Goal: Communication & Community: Answer question/provide support

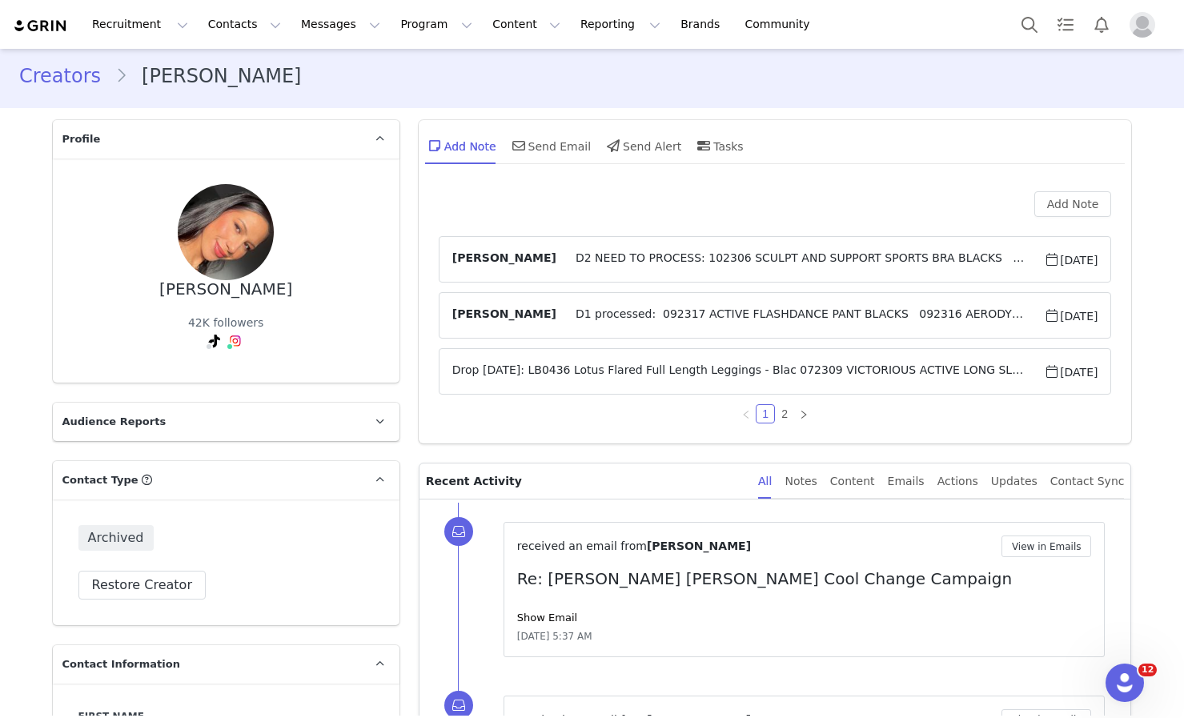
scroll to position [5, 0]
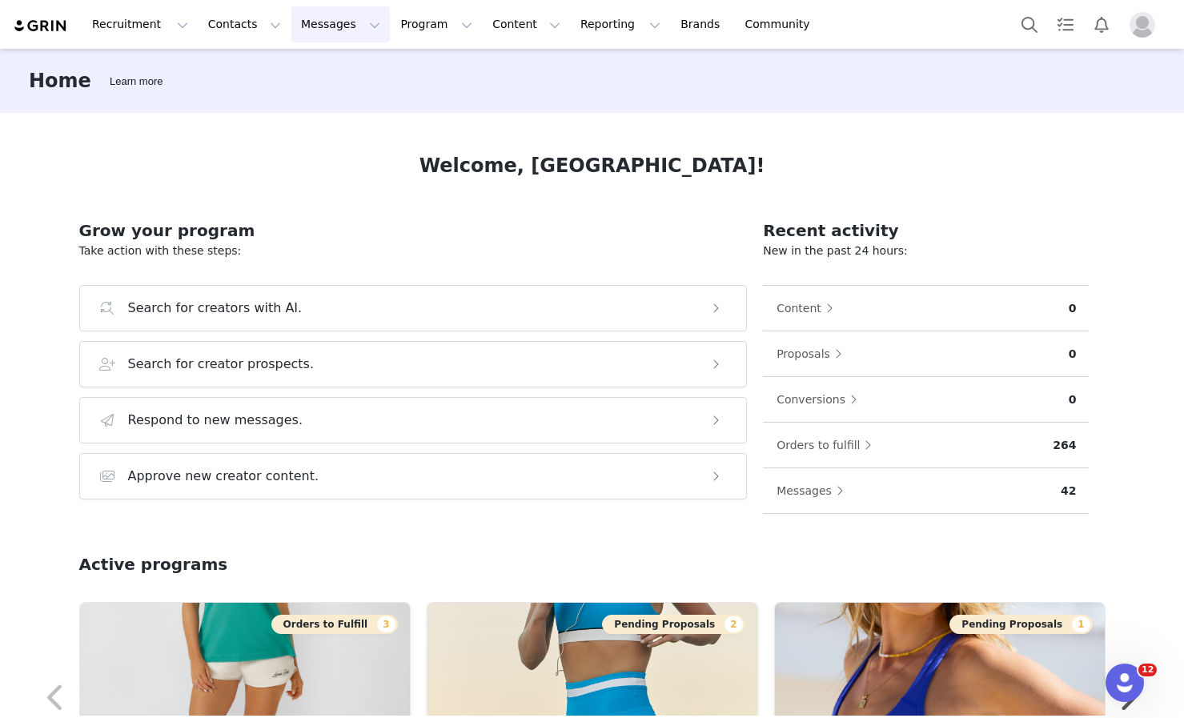
click at [331, 22] on button "Messages Messages" at bounding box center [340, 24] width 98 height 36
click at [331, 103] on div "Inbox" at bounding box center [336, 100] width 107 height 17
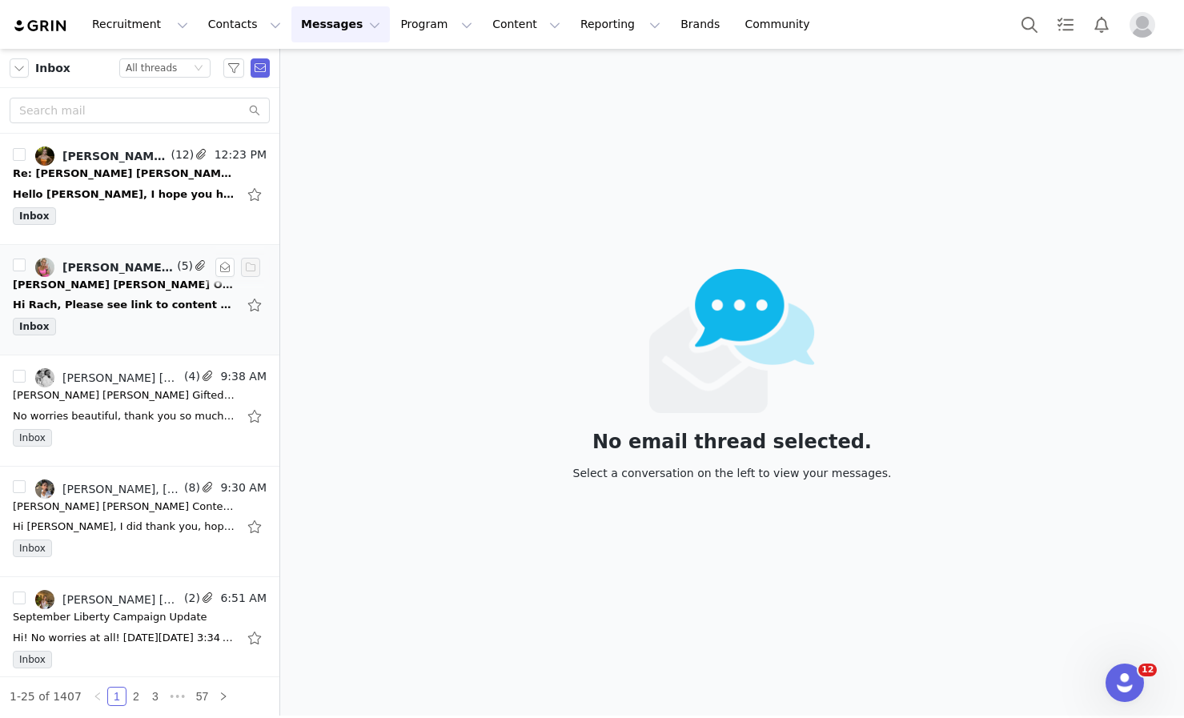
click at [149, 303] on div "Hi Rach, Please see link to content below https://we.tl/t-IZ2AzkEbMX Thanks, Je…" at bounding box center [125, 305] width 224 height 16
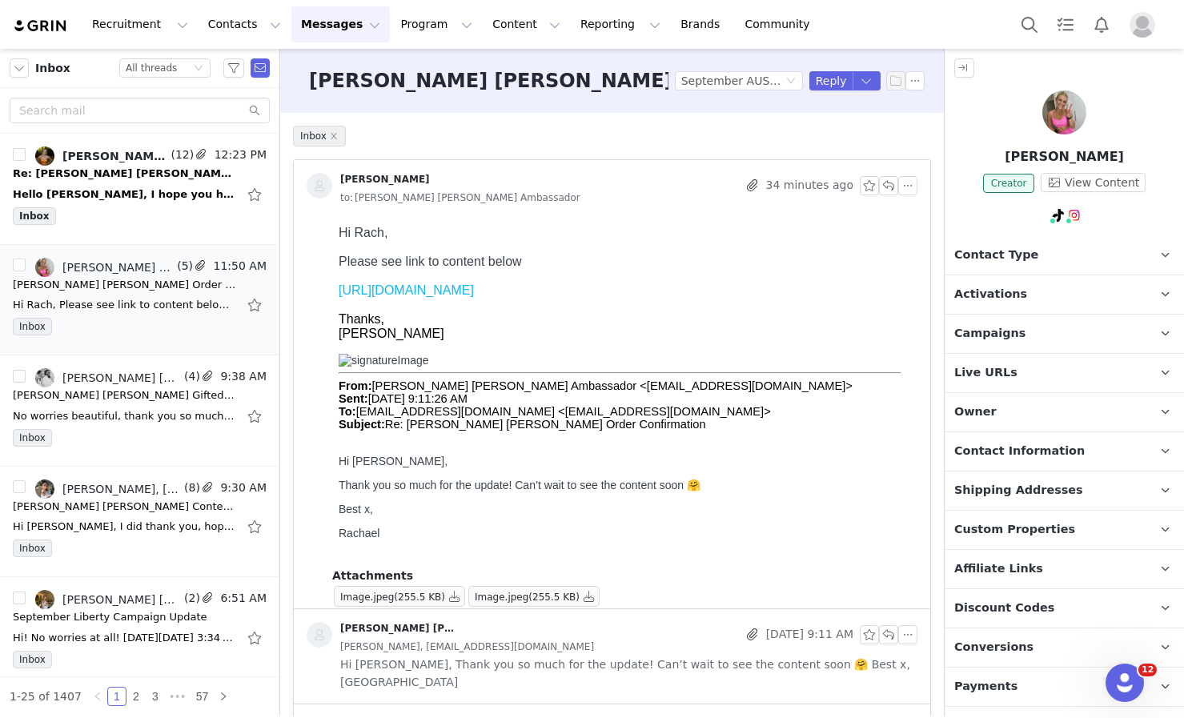
click at [393, 287] on link "https://we.tl/t-IZ2AzkEbMX" at bounding box center [406, 290] width 135 height 14
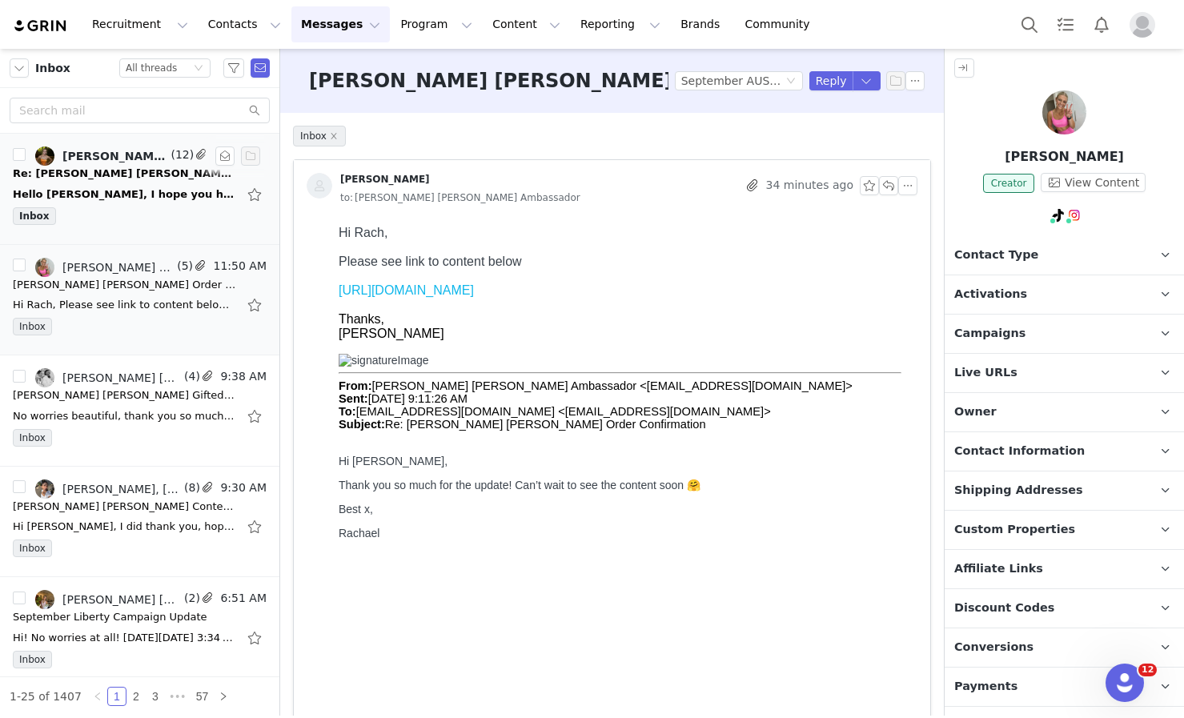
click at [142, 228] on div "Inbox" at bounding box center [140, 219] width 254 height 24
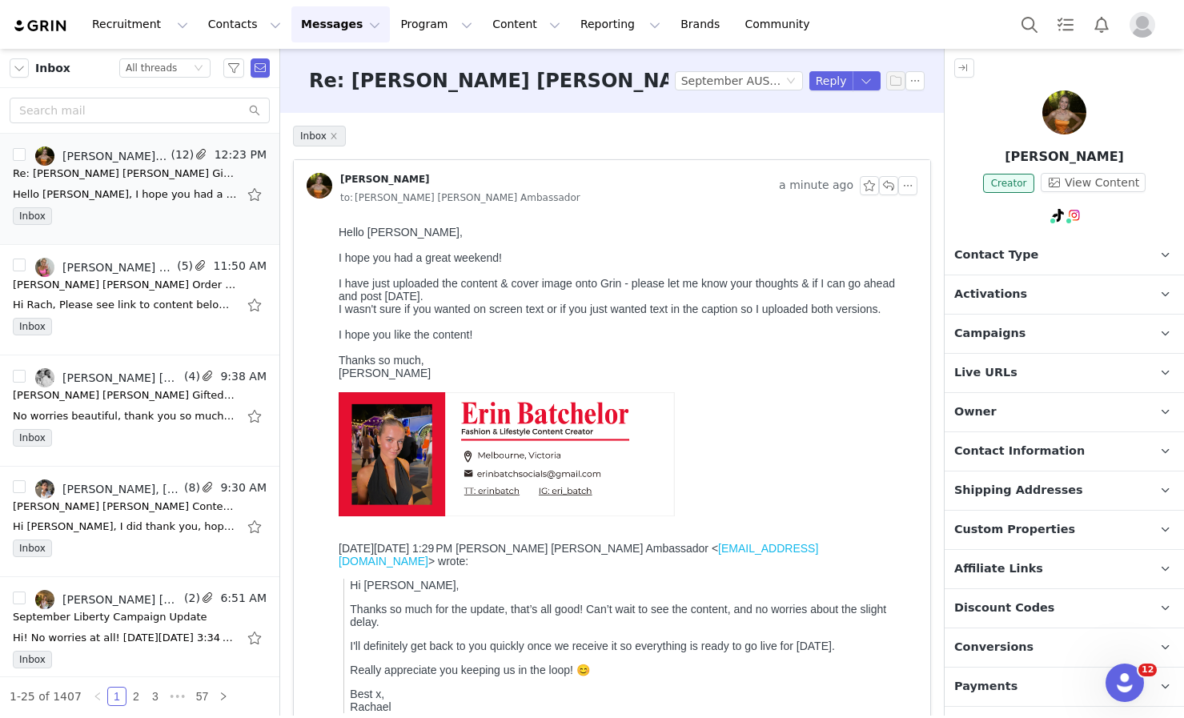
click at [1061, 157] on p "Erin Batchelor" at bounding box center [1064, 156] width 239 height 19
click at [1061, 117] on img at bounding box center [1064, 112] width 44 height 44
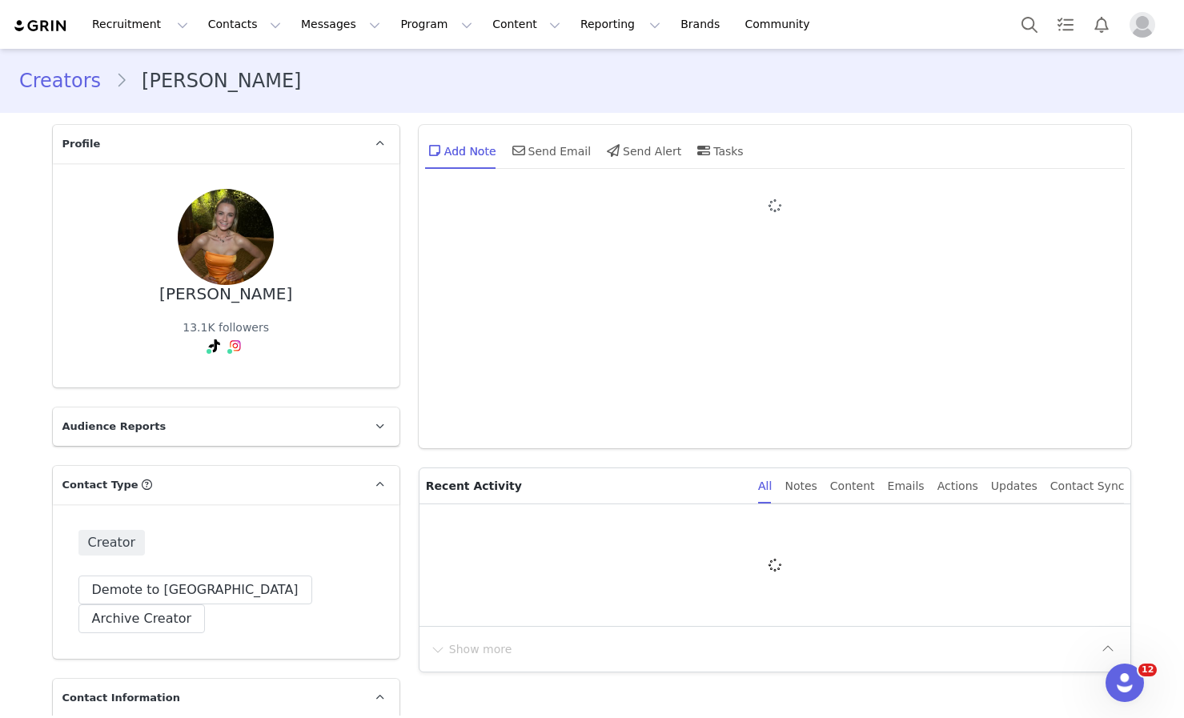
type input "+1 ([GEOGRAPHIC_DATA])"
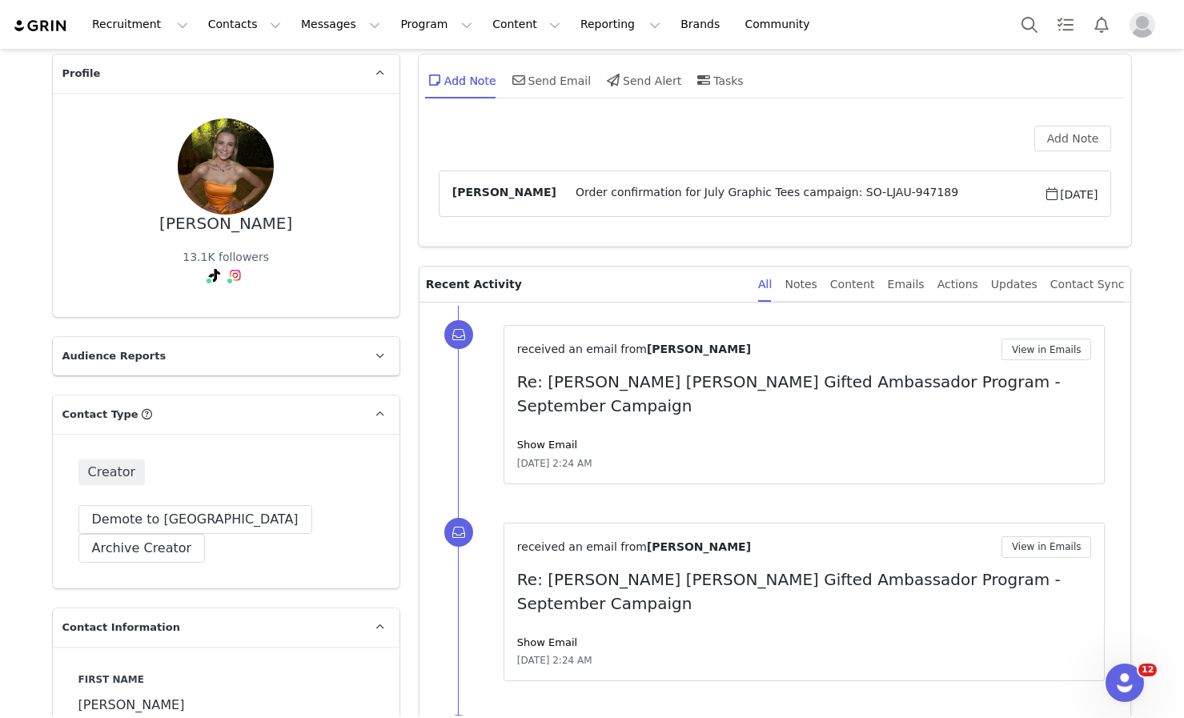
scroll to position [41, 0]
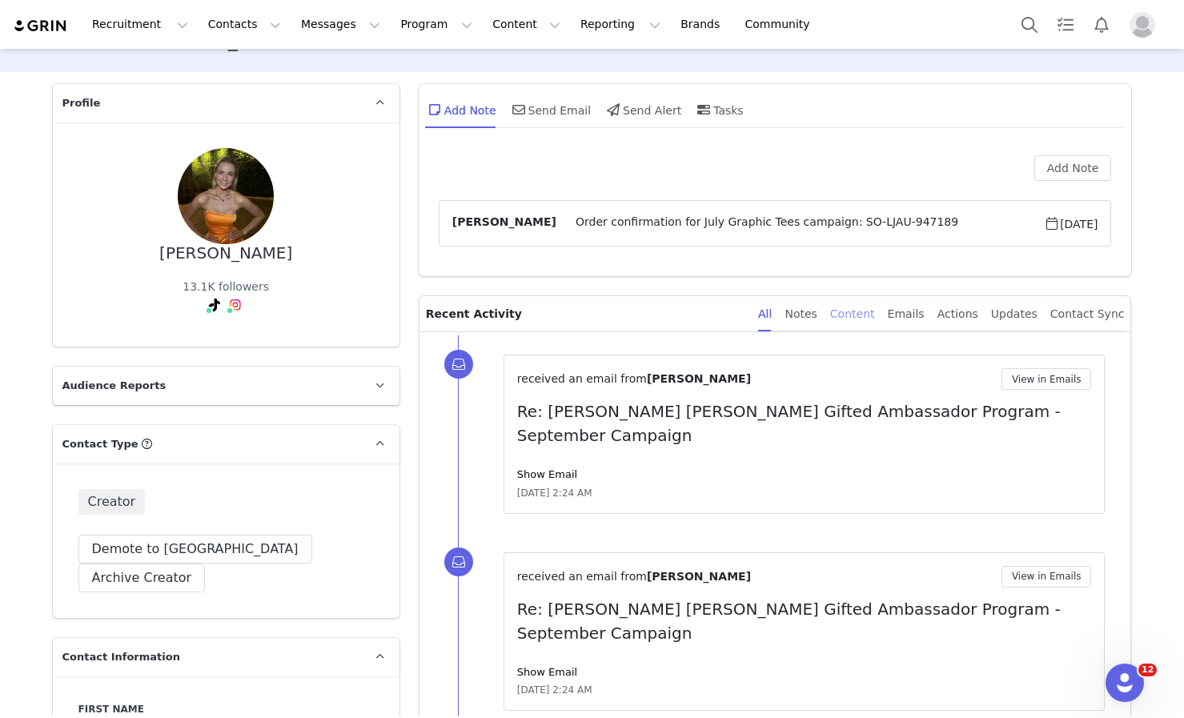
click at [873, 316] on div "Content" at bounding box center [852, 314] width 45 height 36
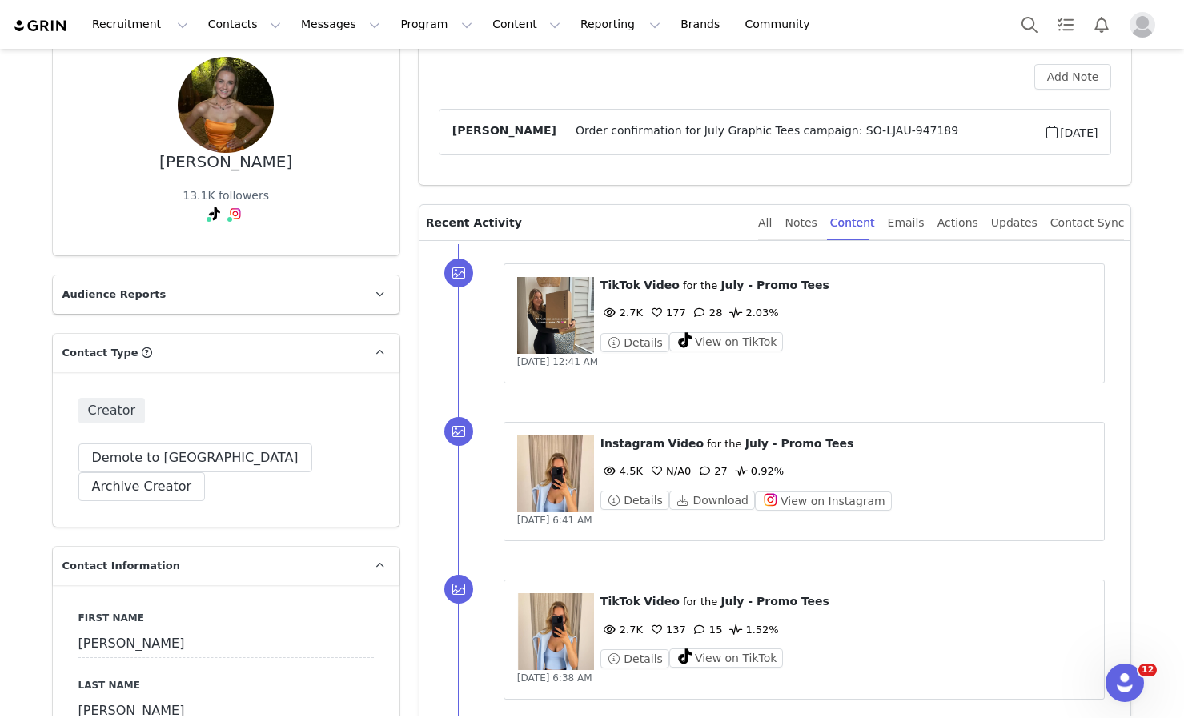
scroll to position [133, 0]
click at [557, 323] on figure at bounding box center [555, 314] width 77 height 77
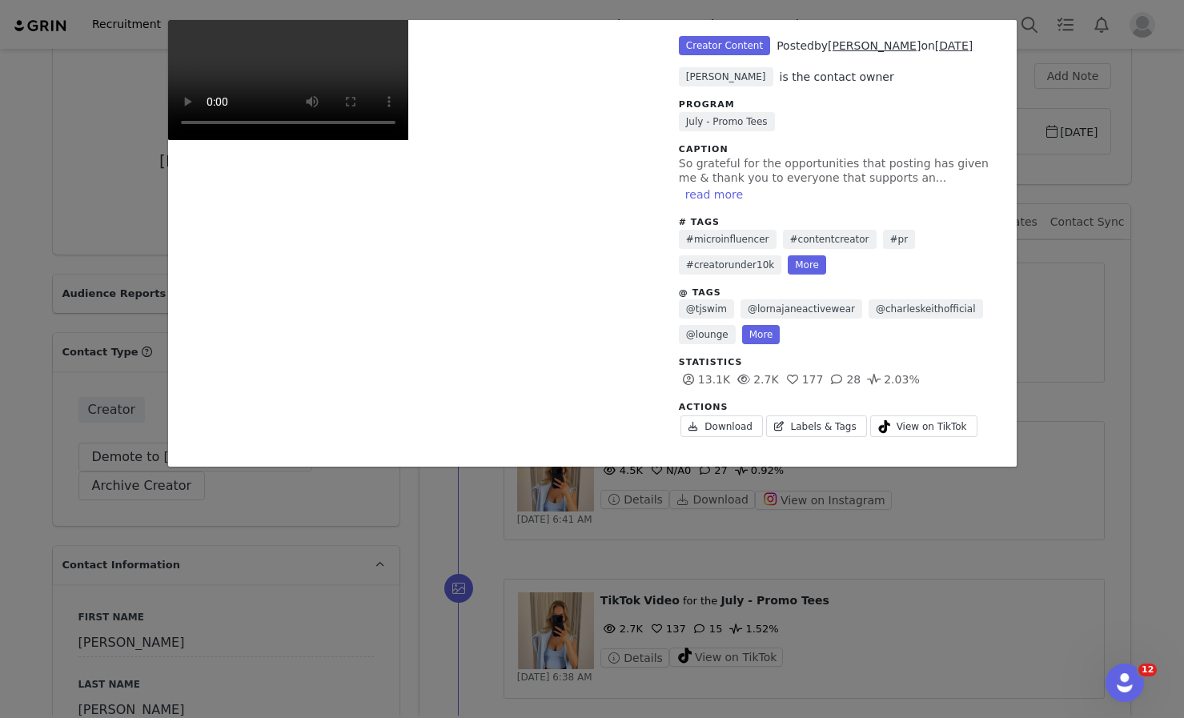
click at [1058, 308] on div "Unlabeled Creator Content Posted by Erin Batchelor on Jul 30, 2025 Sofia Zamora…" at bounding box center [592, 359] width 1184 height 718
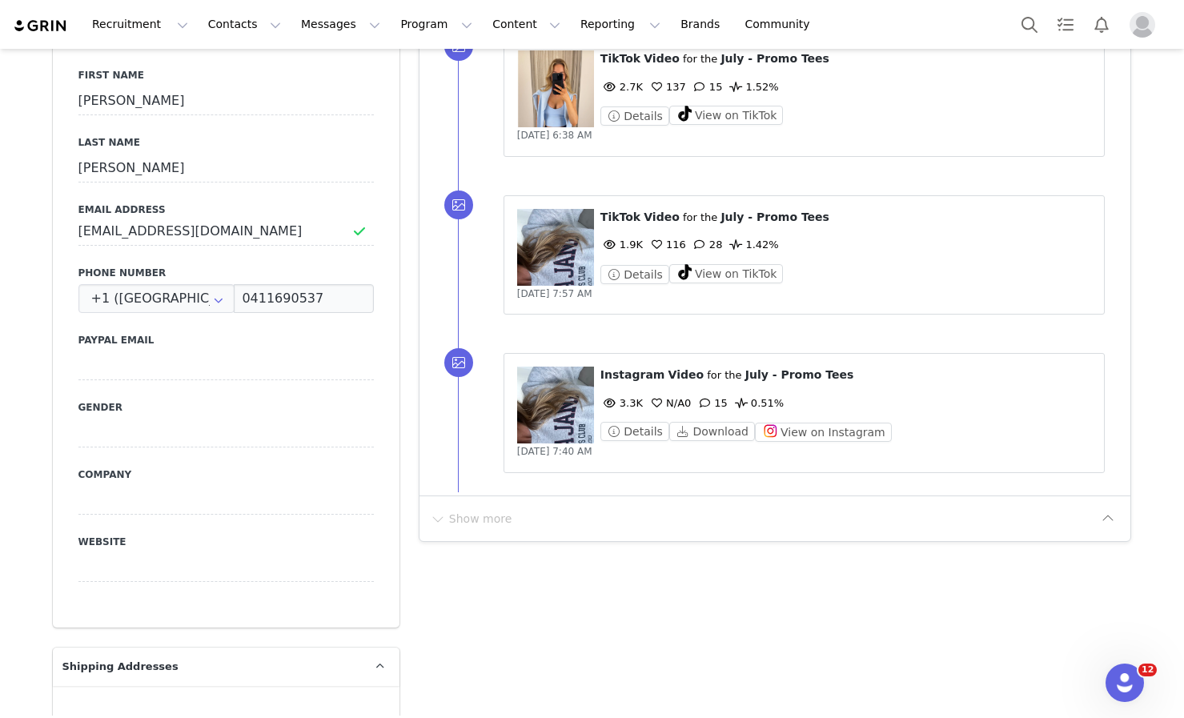
scroll to position [0, 0]
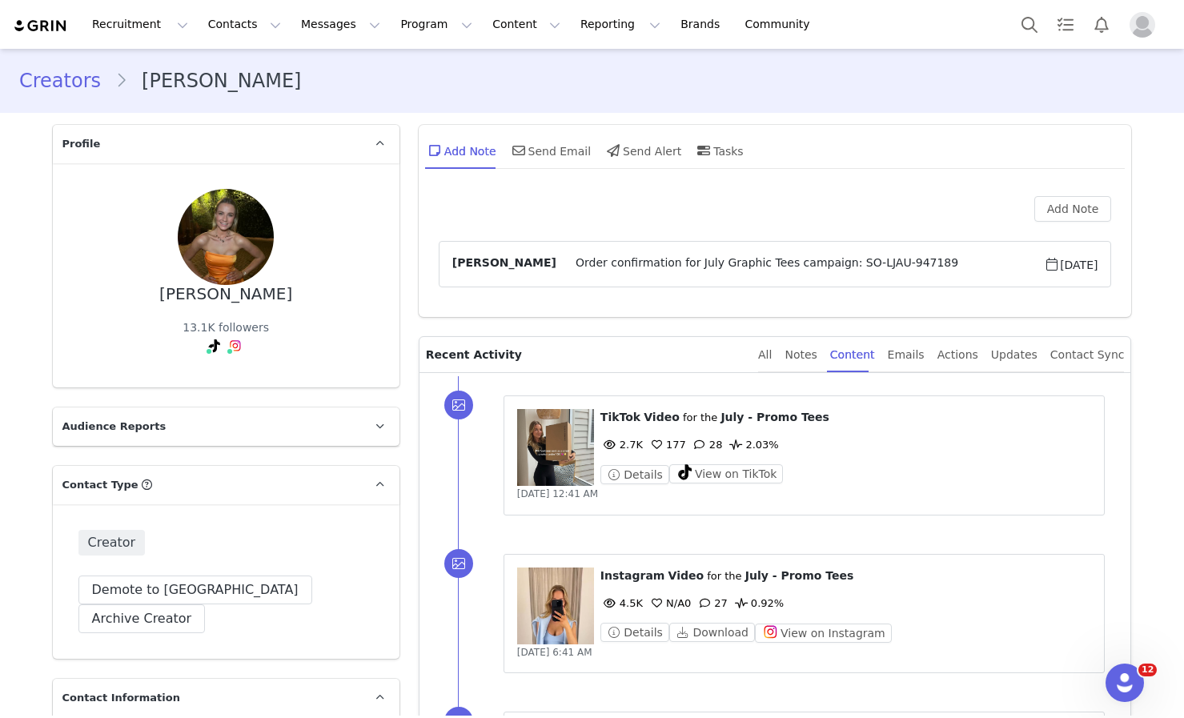
click at [557, 453] on figure at bounding box center [555, 447] width 77 height 77
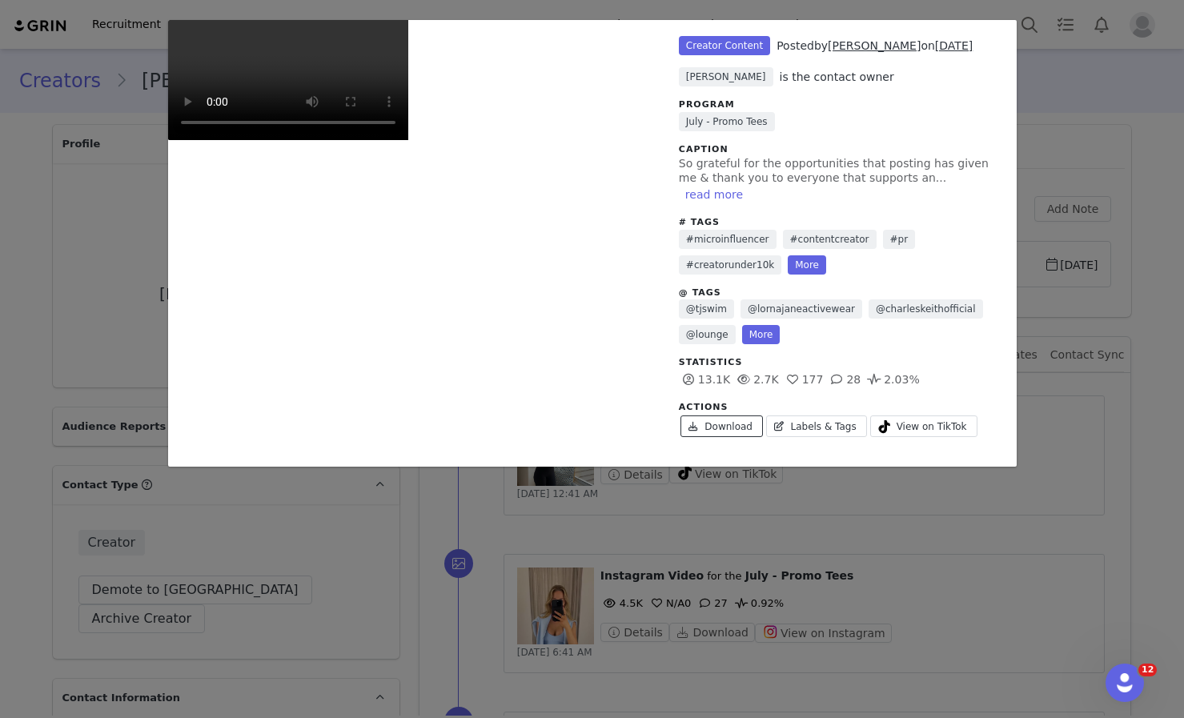
click at [713, 416] on link "Download" at bounding box center [722, 427] width 82 height 22
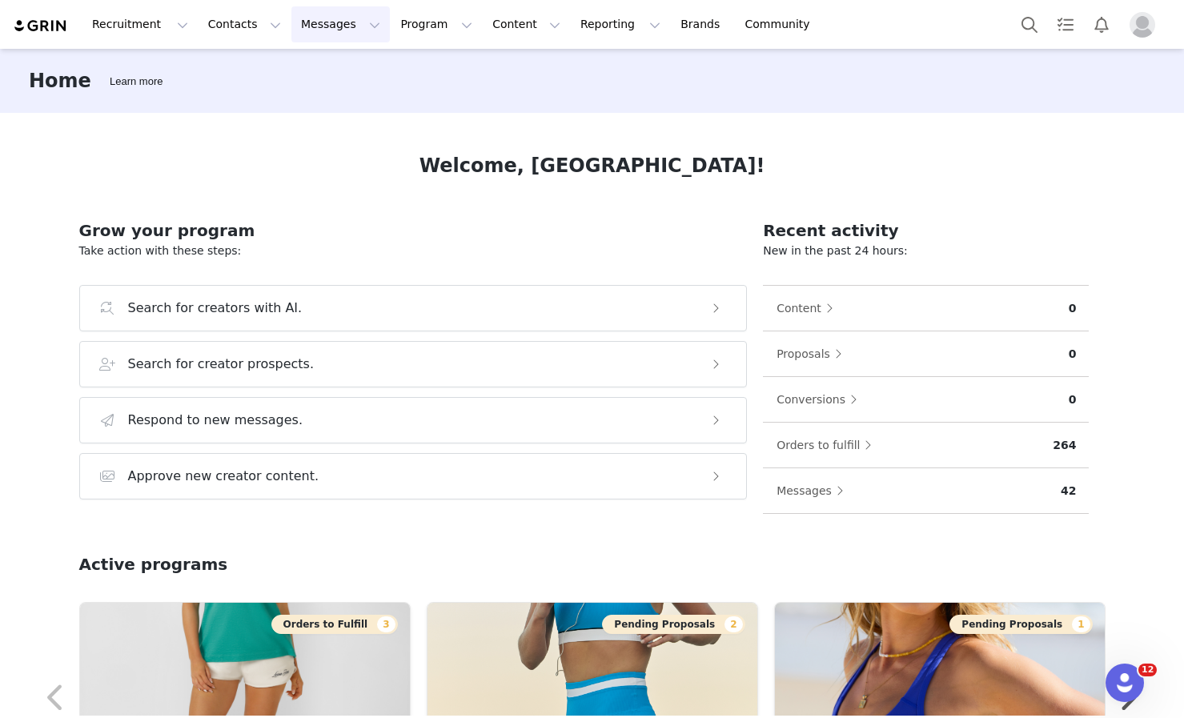
click at [298, 6] on button "Messages Messages" at bounding box center [340, 24] width 98 height 36
click at [310, 90] on link "Inbox" at bounding box center [337, 101] width 127 height 30
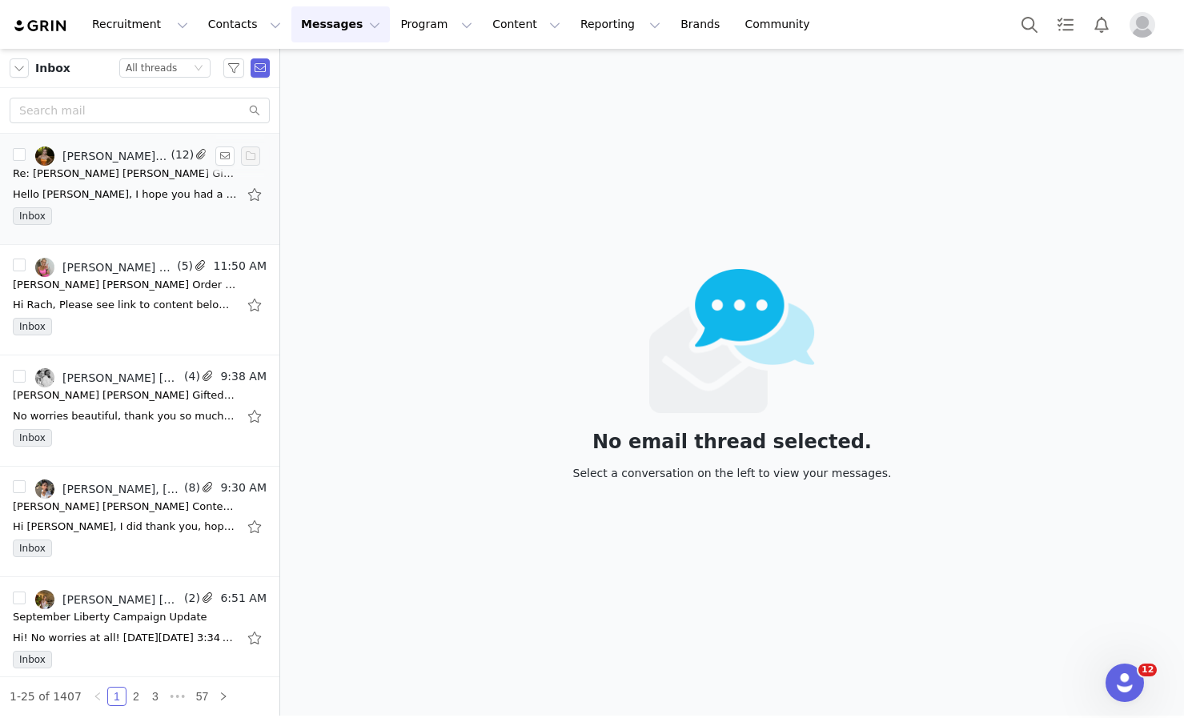
click at [117, 191] on div "Hello Rachel, I hope you had a great weekend! I have just uploaded the content …" at bounding box center [125, 195] width 224 height 16
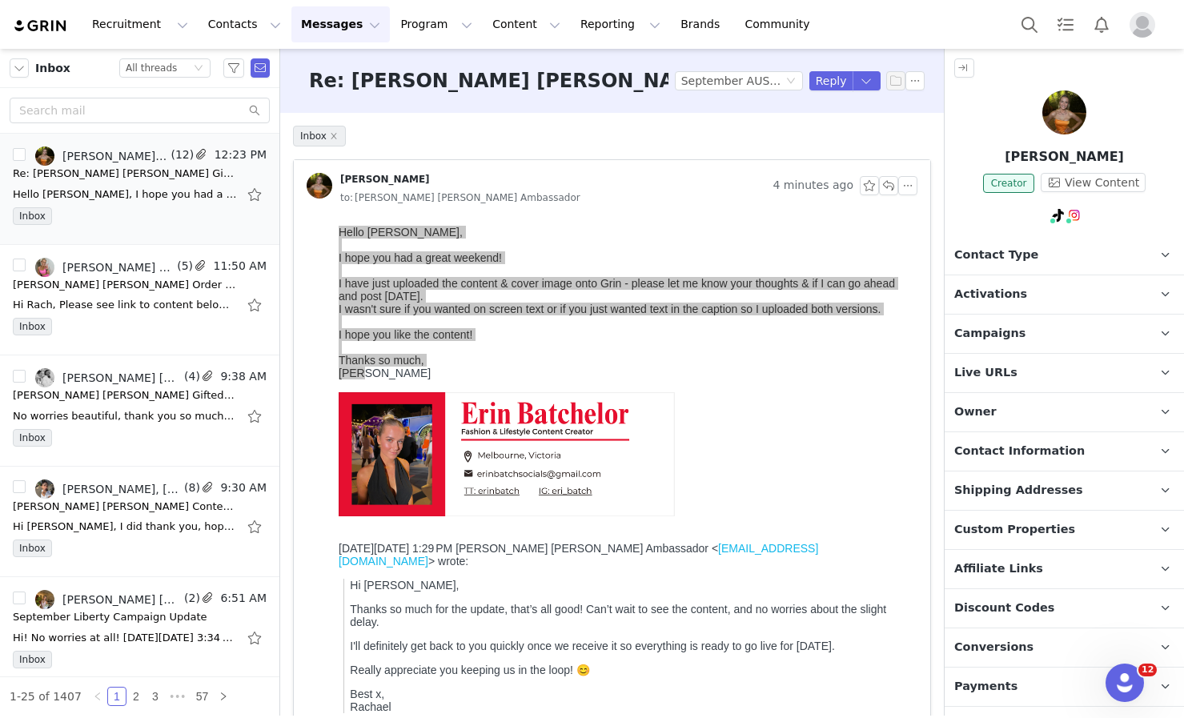
drag, startPoint x: 379, startPoint y: 372, endPoint x: 334, endPoint y: 223, distance: 156.3
click at [334, 223] on html "Hello Rachel, I hope you had a great weekend! I have just uploaded the content …" at bounding box center [624, 503] width 585 height 568
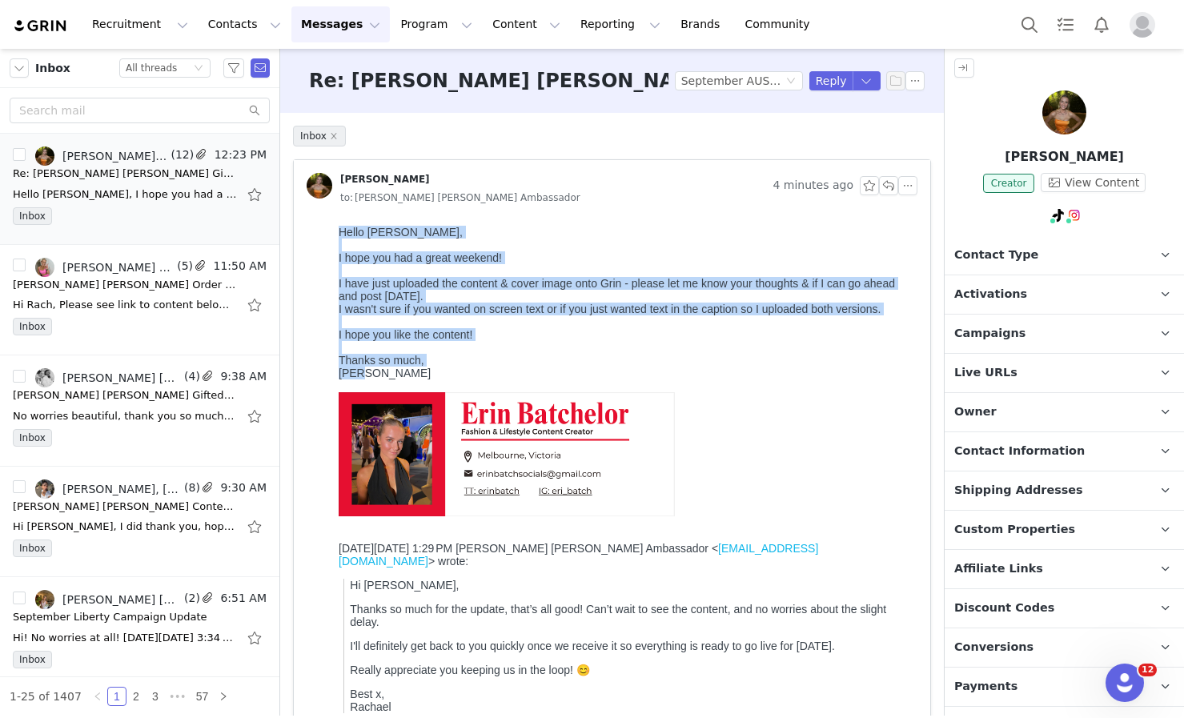
copy div "Hello Rachel, I hope you had a great weekend! I have just uploaded the content …"
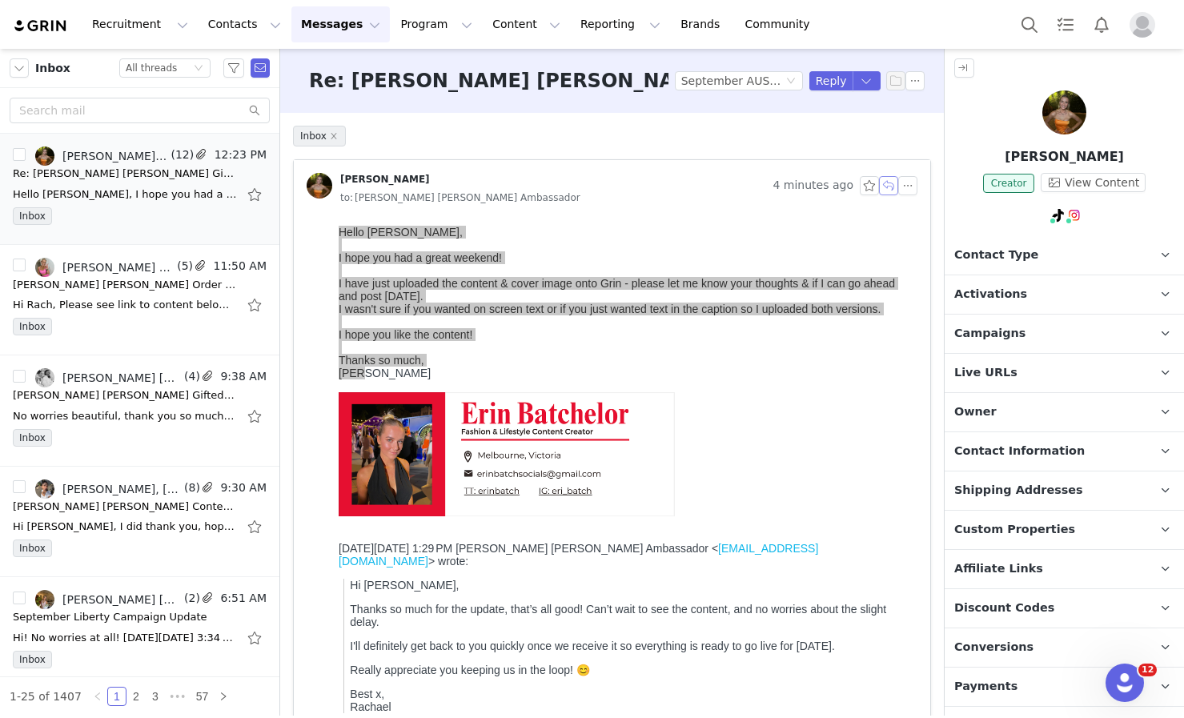
click at [879, 189] on button "button" at bounding box center [888, 185] width 19 height 19
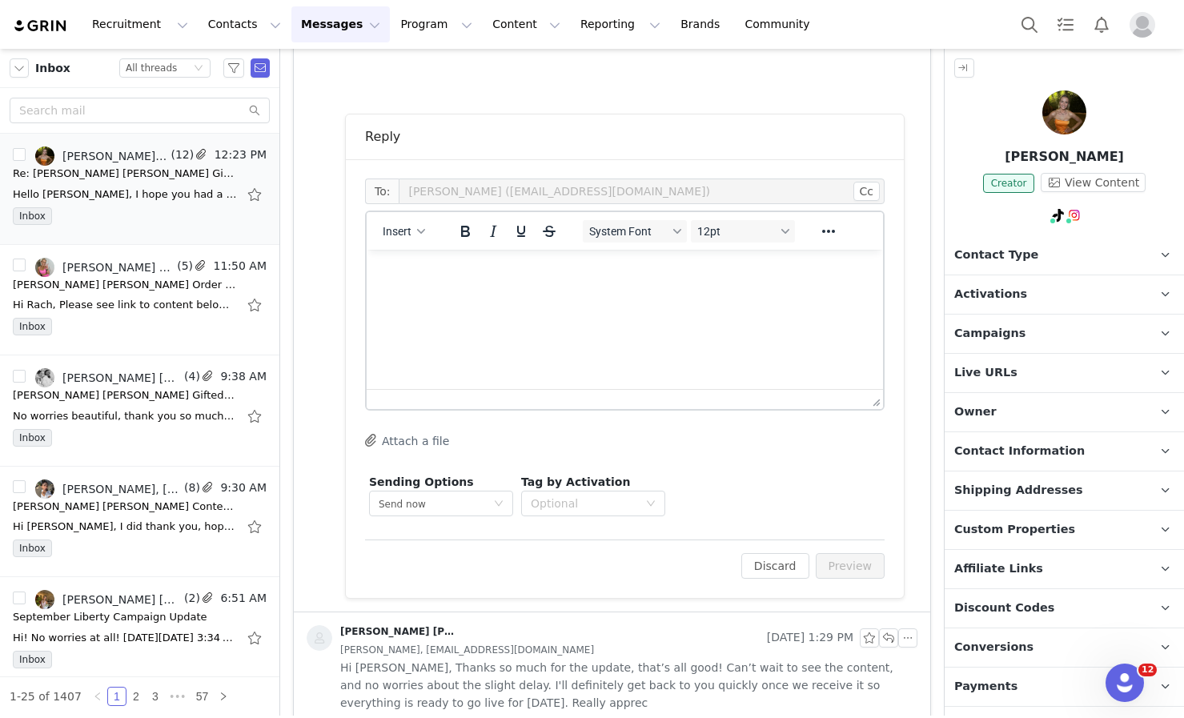
click at [460, 293] on html at bounding box center [625, 271] width 516 height 43
paste body "Rich Text Area. Press ALT-0 for help."
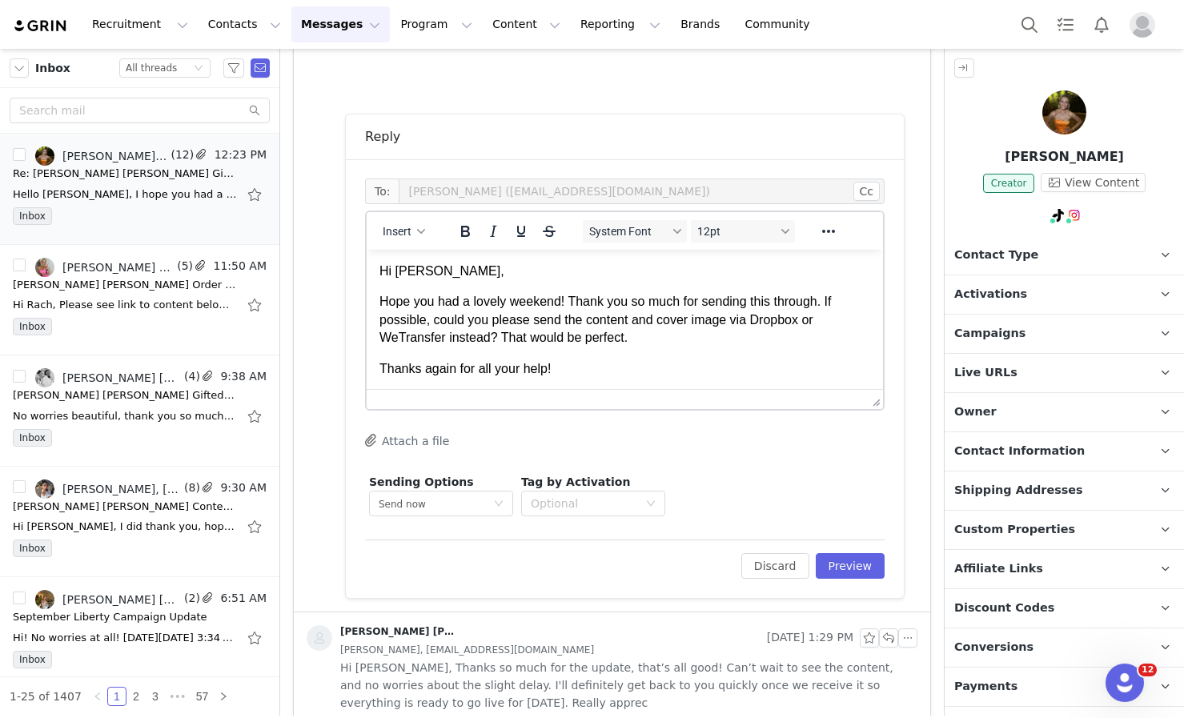
click at [557, 298] on p "Hope you had a lovely weekend! Thank you so much for sending this through. If p…" at bounding box center [625, 320] width 491 height 54
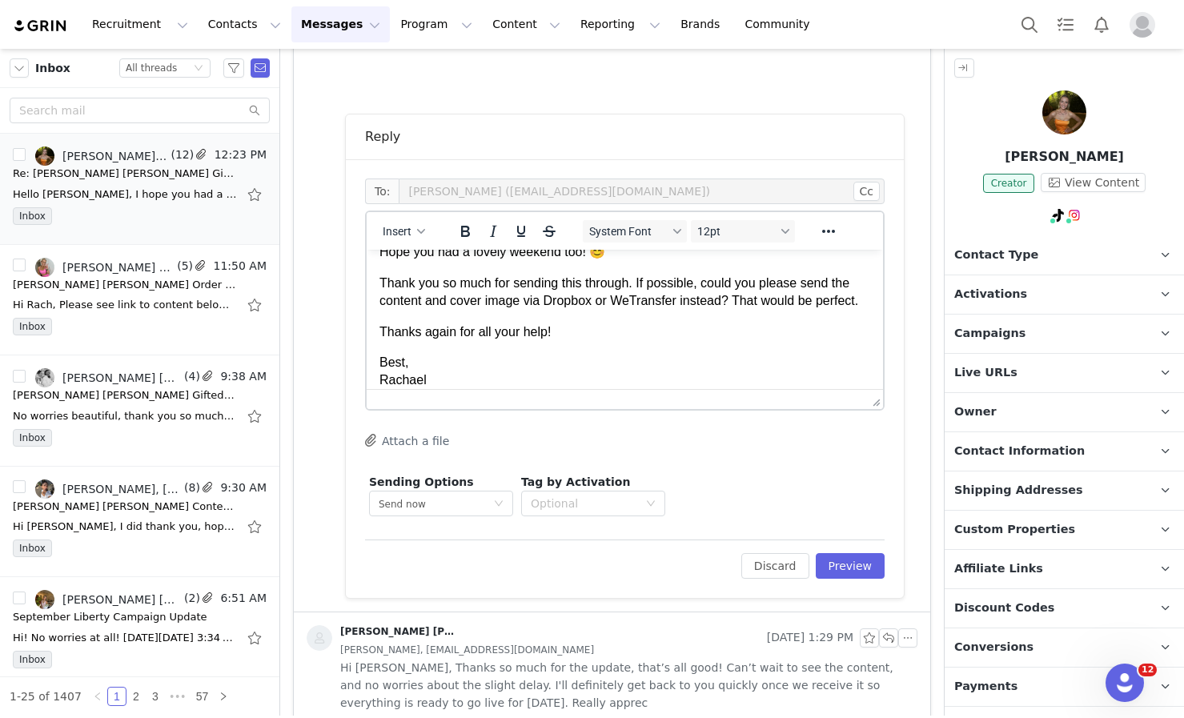
scroll to position [48, 0]
click at [607, 312] on p "Thank you so much for sending this through. If possible, could you please send …" at bounding box center [625, 294] width 491 height 36
click at [614, 358] on p "Thanks again for all your help!" at bounding box center [625, 352] width 491 height 18
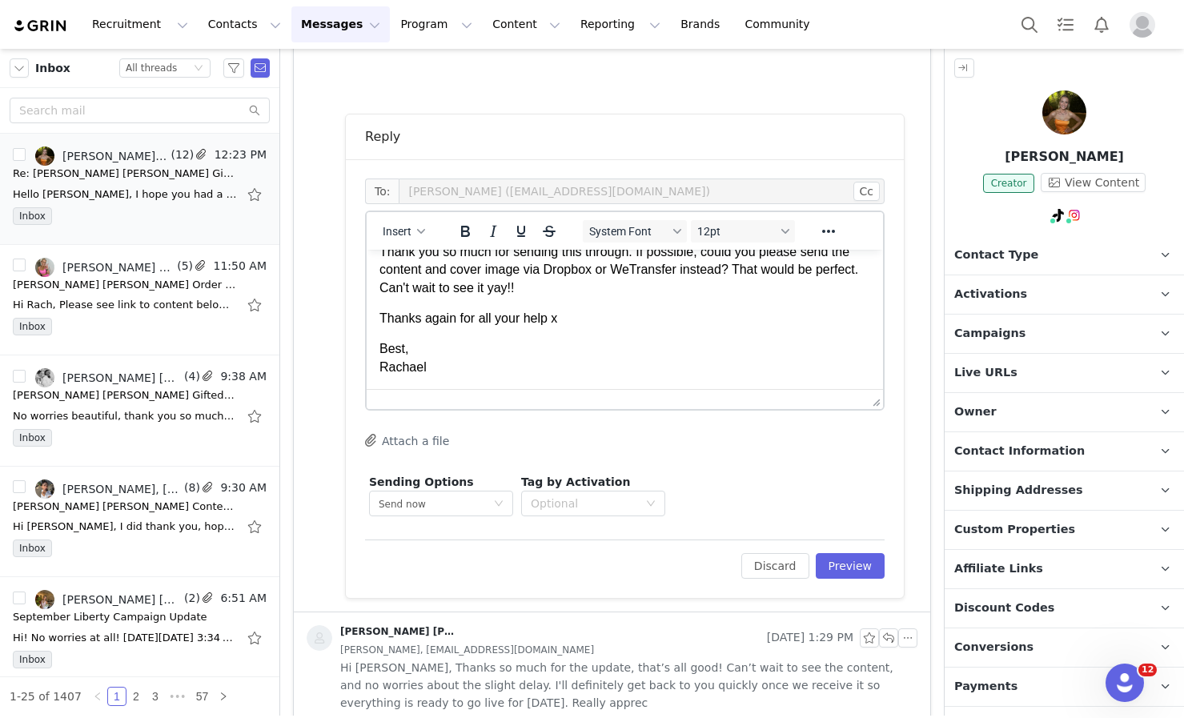
scroll to position [0, 0]
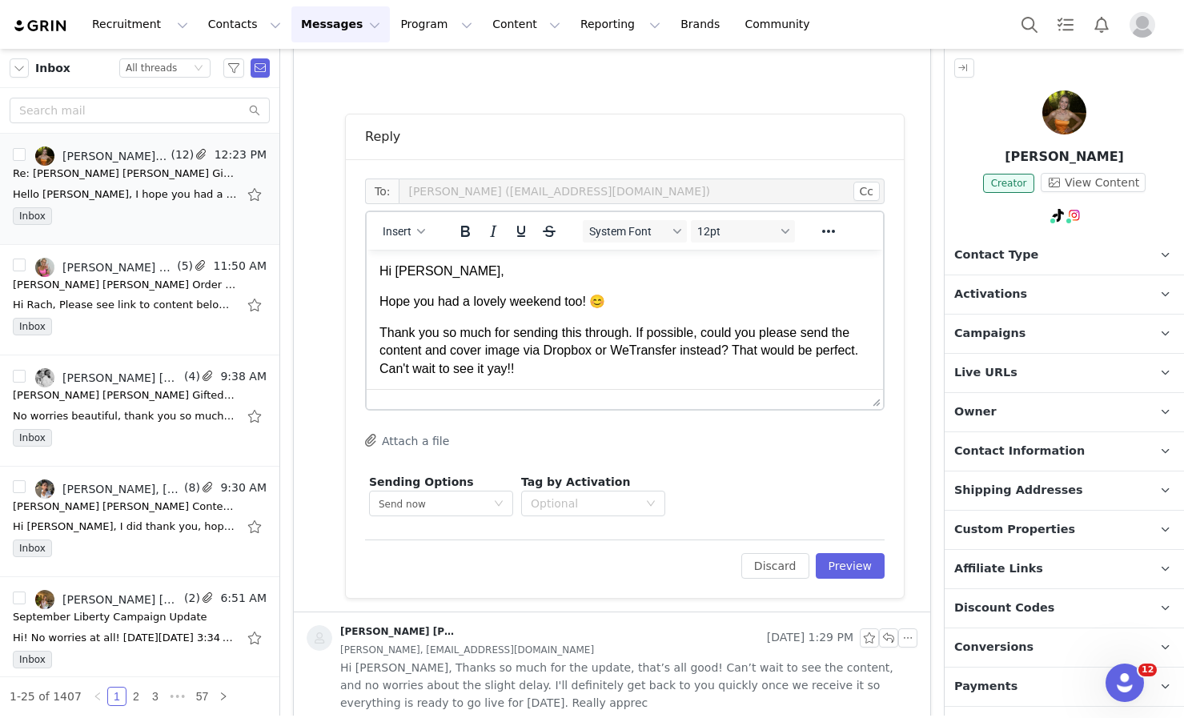
click at [835, 548] on div "Edit Discard Preview" at bounding box center [625, 559] width 520 height 39
click at [835, 564] on button "Preview" at bounding box center [851, 566] width 70 height 26
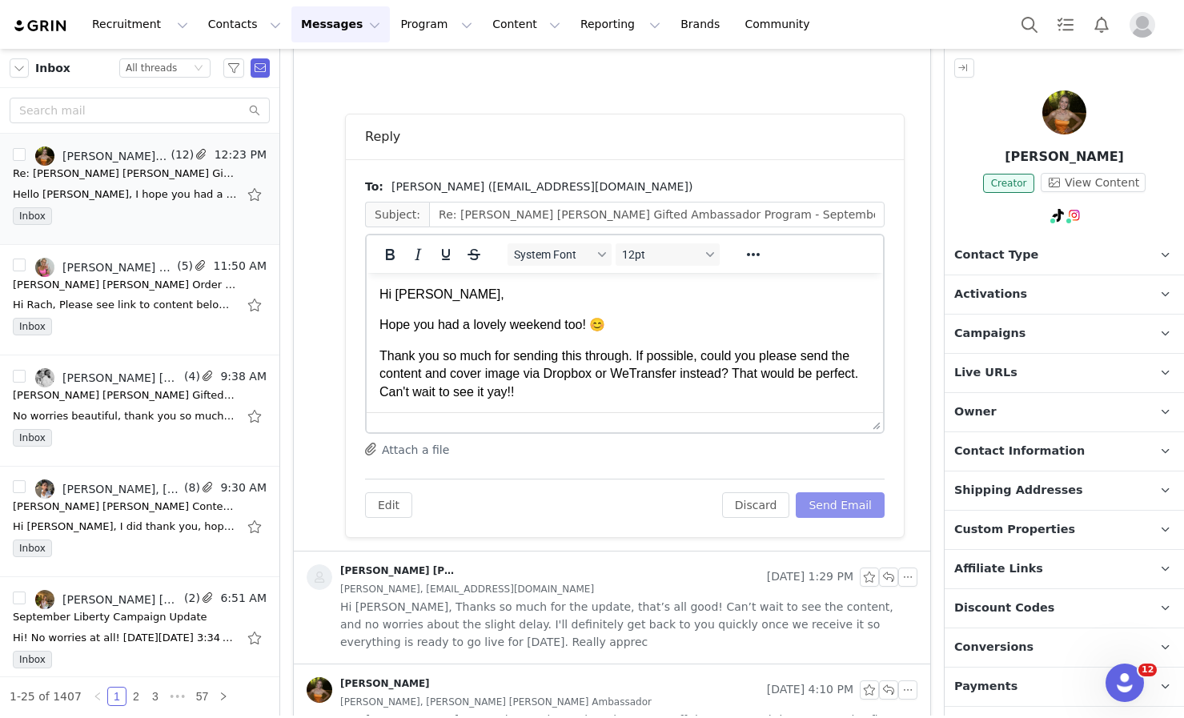
click at [835, 513] on button "Send Email" at bounding box center [840, 505] width 89 height 26
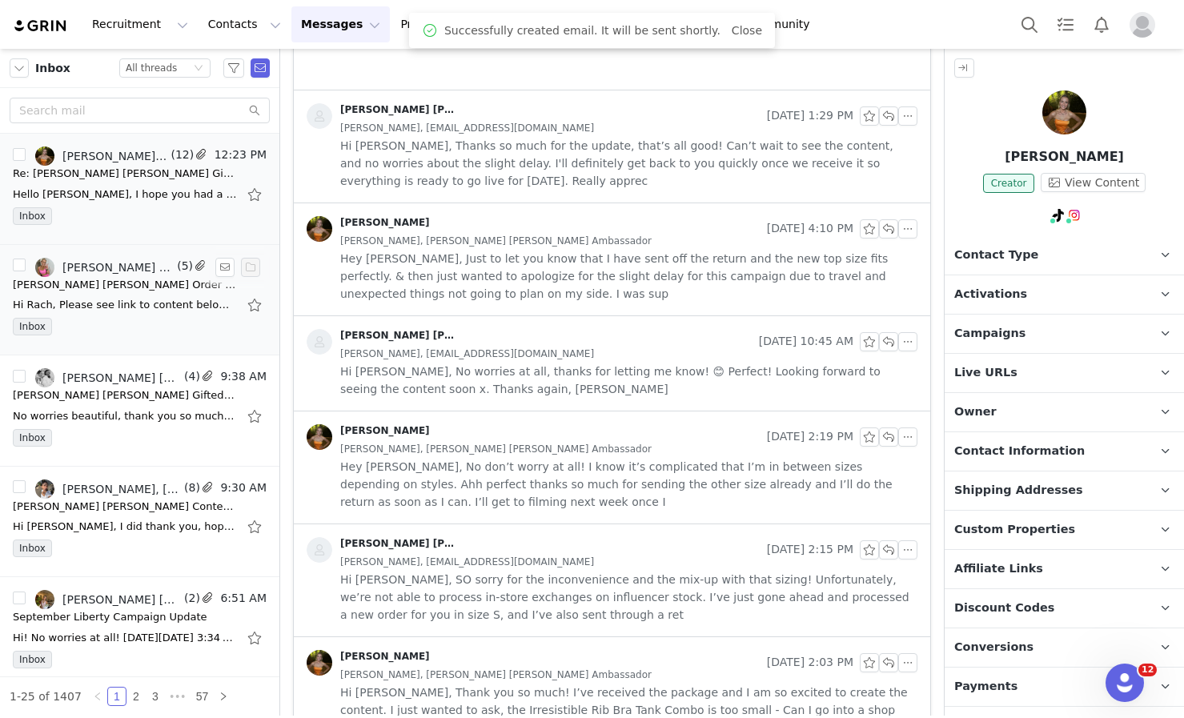
click at [94, 277] on div "Lorna Jane Order Confirmation" at bounding box center [125, 285] width 224 height 16
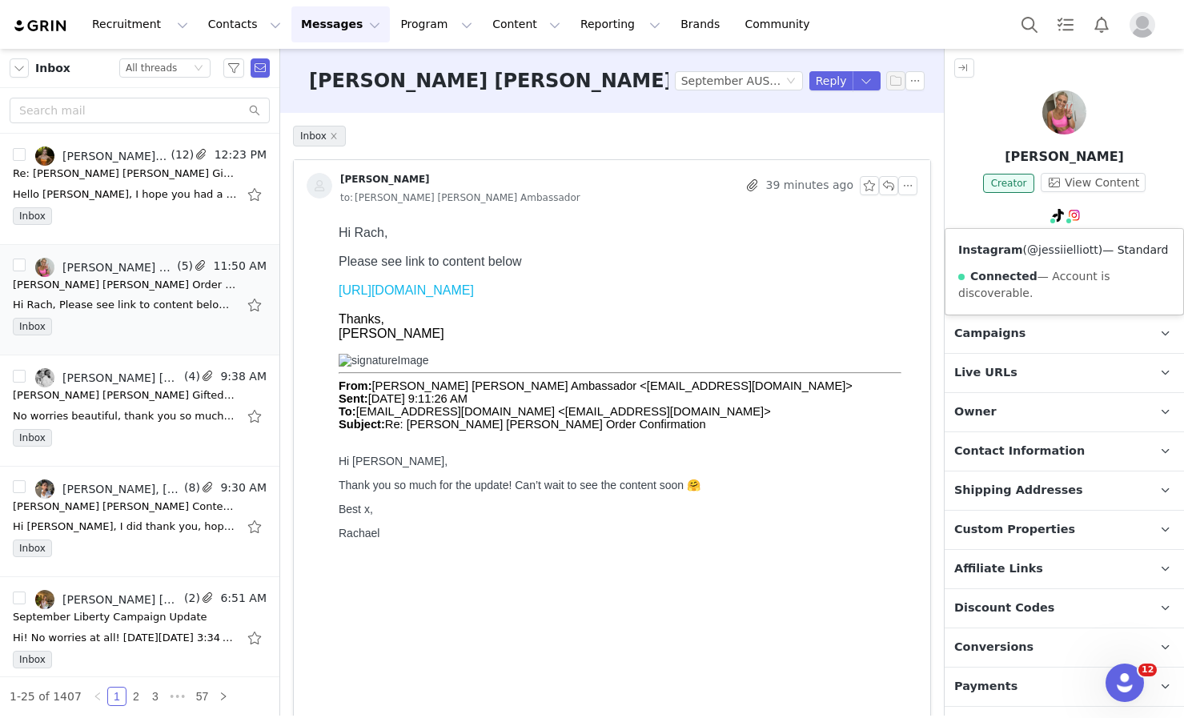
click at [1056, 251] on link "@jessiielliott" at bounding box center [1062, 249] width 71 height 13
